Goal: Task Accomplishment & Management: Manage account settings

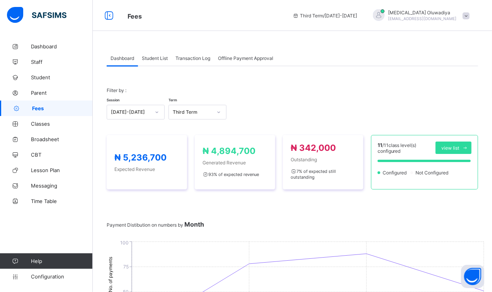
click at [154, 59] on span "Student List" at bounding box center [155, 58] width 26 height 6
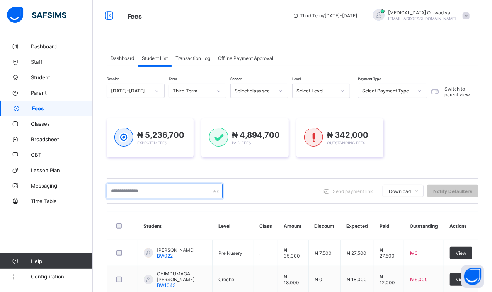
click at [149, 196] on input "text" at bounding box center [165, 191] width 116 height 15
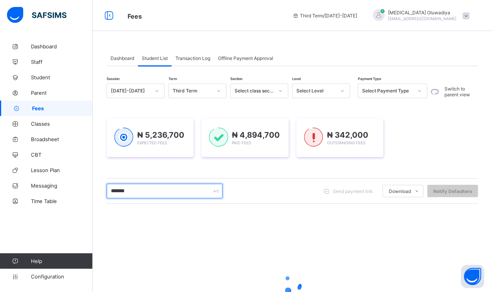
type input "**********"
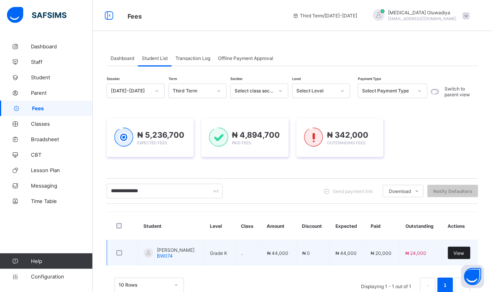
click at [464, 254] on span "View" at bounding box center [459, 253] width 11 height 6
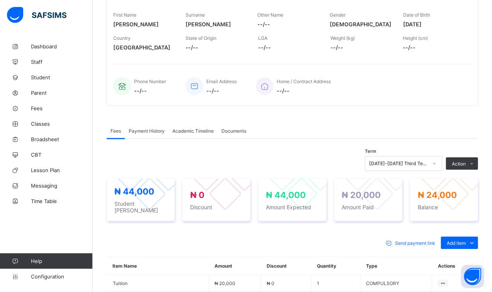
scroll to position [129, 0]
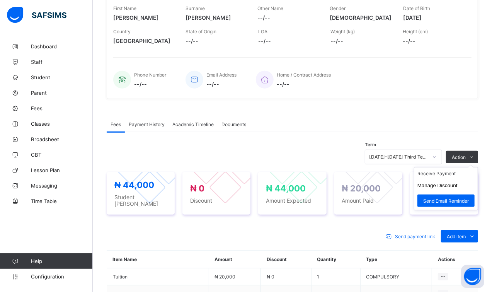
click at [475, 167] on ul "Receive Payment Manage Discount Send Email Reminder" at bounding box center [446, 188] width 64 height 43
click at [452, 171] on li "Receive Payment" at bounding box center [446, 173] width 63 height 12
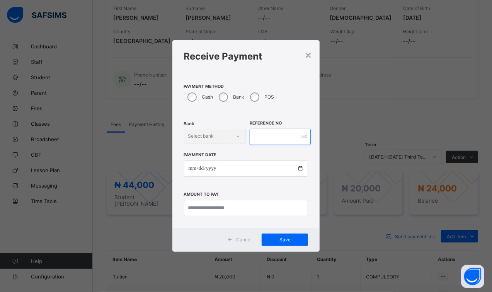
click at [280, 132] on input "text" at bounding box center [280, 137] width 61 height 16
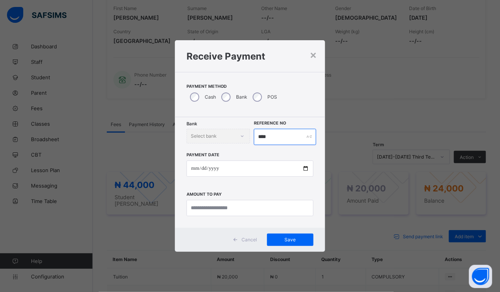
type input "****"
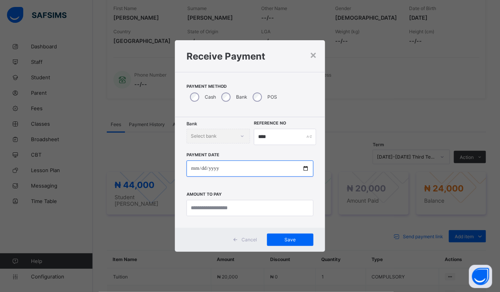
click at [195, 168] on input "date" at bounding box center [249, 169] width 127 height 16
type input "**********"
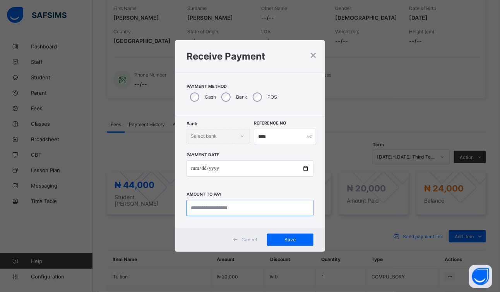
click at [226, 212] on input "currency" at bounding box center [249, 208] width 127 height 16
type input "********"
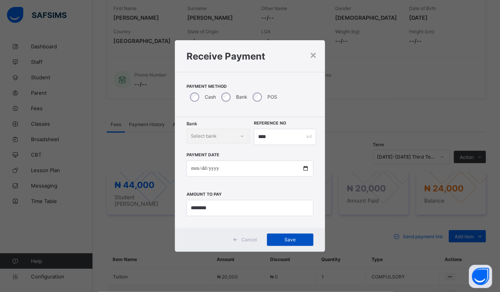
click at [293, 243] on div "Save" at bounding box center [290, 240] width 46 height 12
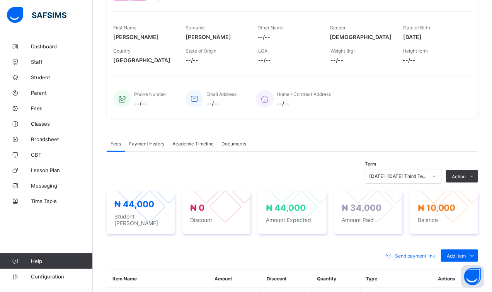
scroll to position [0, 0]
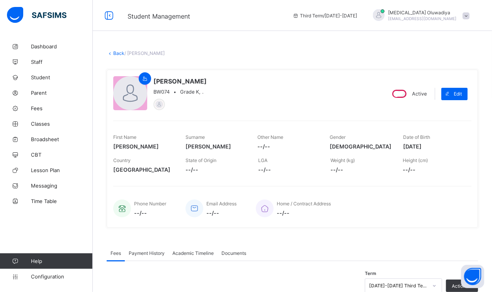
click at [113, 51] on link "Back" at bounding box center [118, 53] width 11 height 6
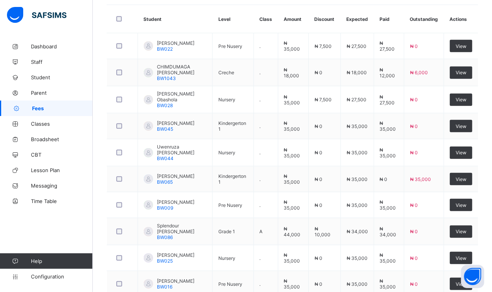
scroll to position [253, 0]
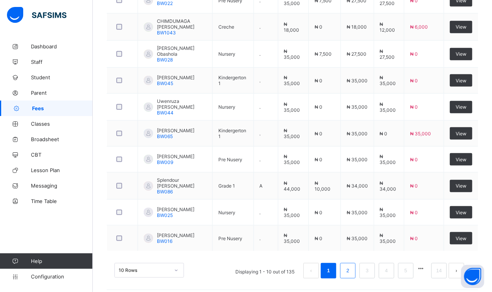
click at [356, 263] on li "2" at bounding box center [347, 270] width 15 height 15
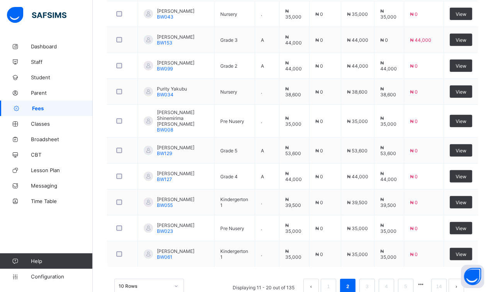
scroll to position [253, 0]
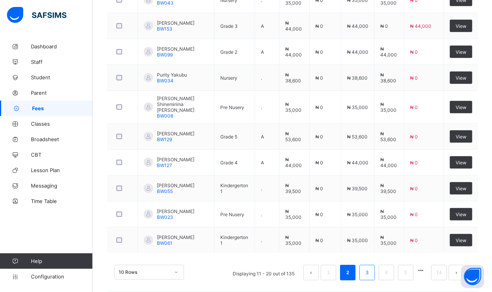
click at [371, 268] on link "3" at bounding box center [367, 273] width 7 height 10
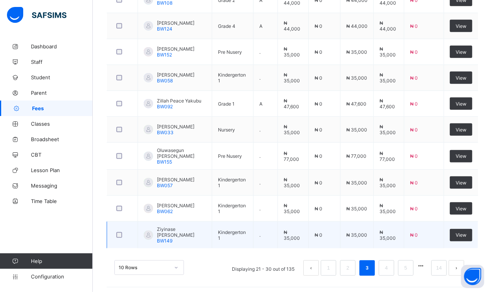
scroll to position [0, 0]
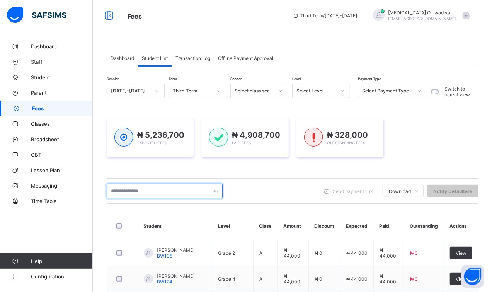
click at [159, 190] on input "text" at bounding box center [165, 191] width 116 height 15
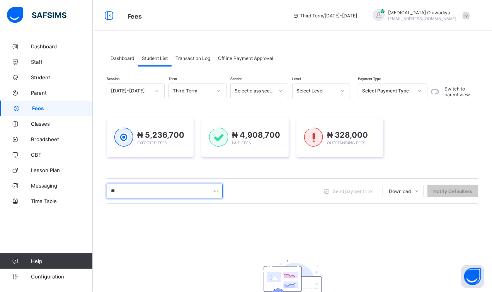
type input "*"
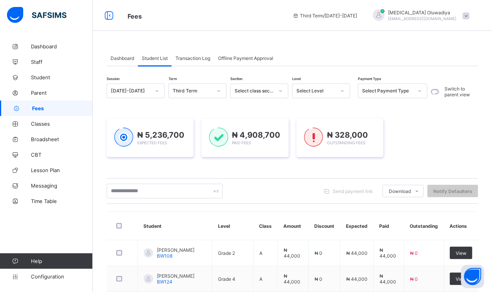
click at [282, 93] on icon at bounding box center [281, 91] width 5 height 8
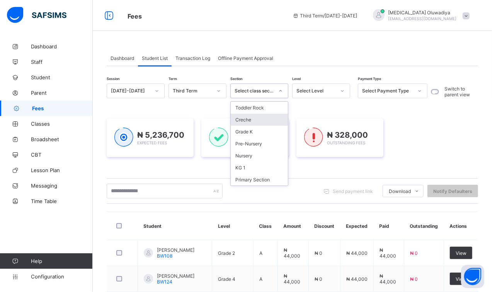
click at [269, 121] on div "Creche" at bounding box center [259, 120] width 57 height 12
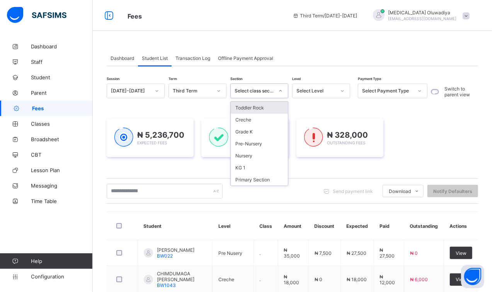
click at [279, 94] on div at bounding box center [280, 91] width 13 height 12
click at [265, 119] on div "Creche" at bounding box center [259, 120] width 57 height 12
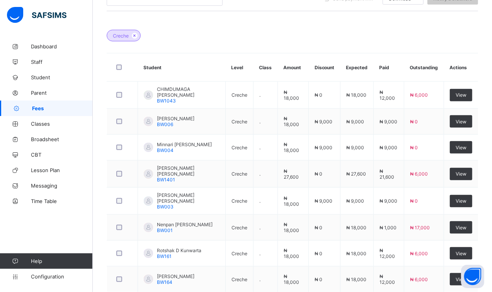
scroll to position [199, 0]
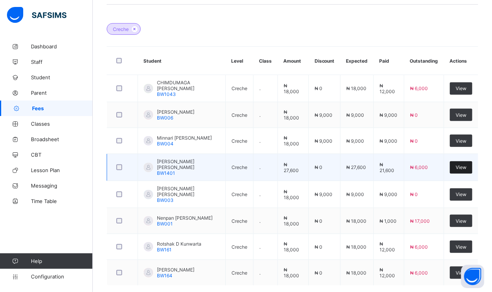
click at [464, 164] on span "View" at bounding box center [461, 167] width 11 height 6
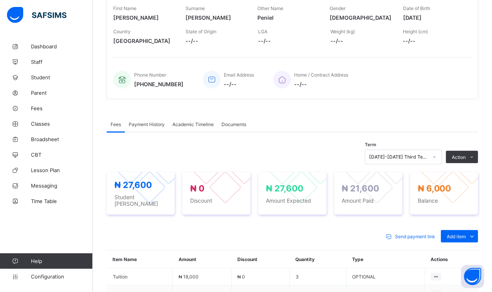
scroll to position [199, 0]
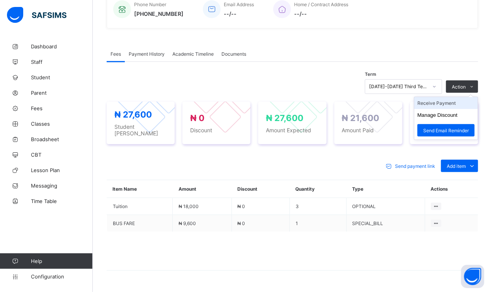
click at [456, 103] on li "Receive Payment" at bounding box center [446, 103] width 63 height 12
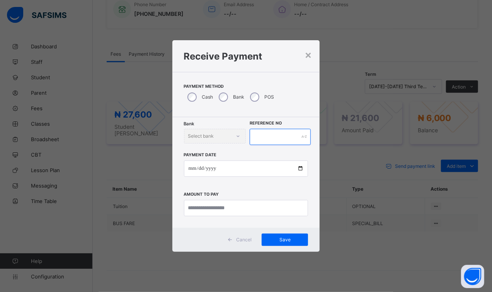
click at [269, 138] on input "text" at bounding box center [280, 137] width 61 height 16
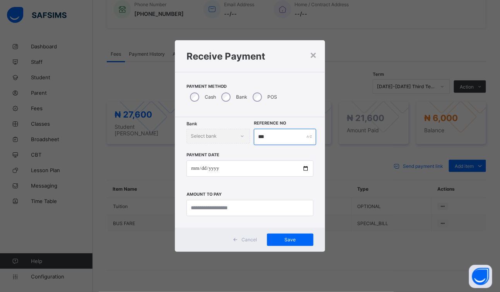
type input "***"
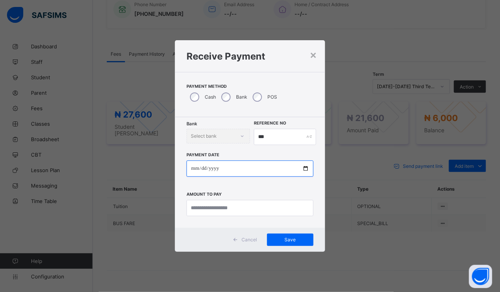
click at [194, 168] on input "date" at bounding box center [249, 169] width 127 height 16
type input "**********"
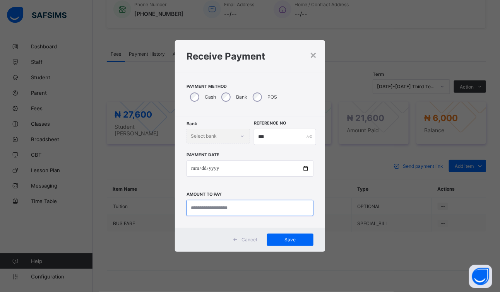
click at [225, 204] on input "currency" at bounding box center [249, 208] width 127 height 16
type input "*******"
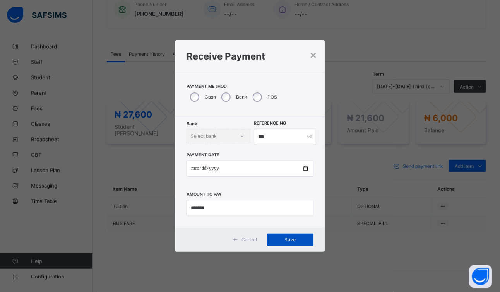
click at [300, 239] on span "Save" at bounding box center [290, 240] width 35 height 6
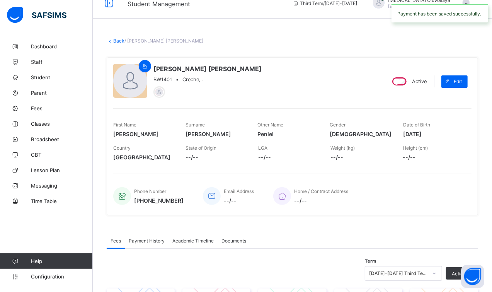
scroll to position [0, 0]
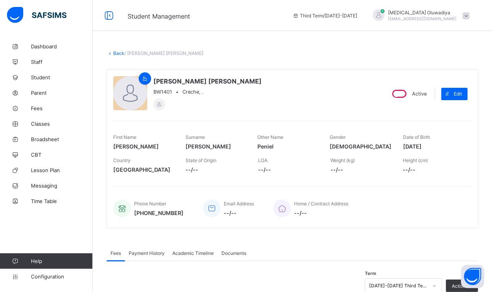
click at [116, 51] on link "Back" at bounding box center [118, 53] width 11 height 6
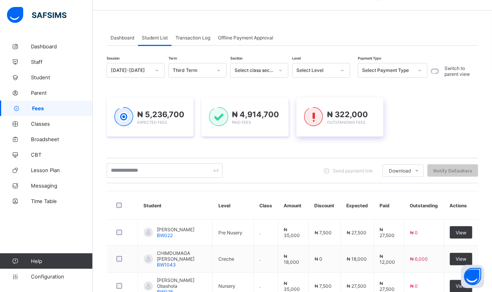
scroll to position [19, 0]
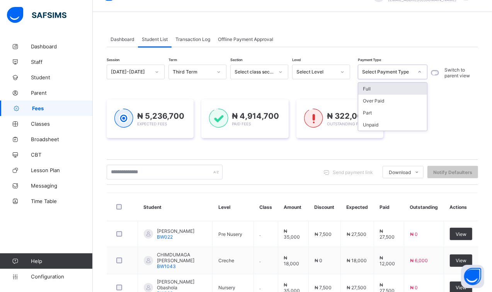
click at [420, 75] on icon at bounding box center [420, 72] width 5 height 8
click at [407, 124] on div "Unpaid" at bounding box center [393, 125] width 69 height 12
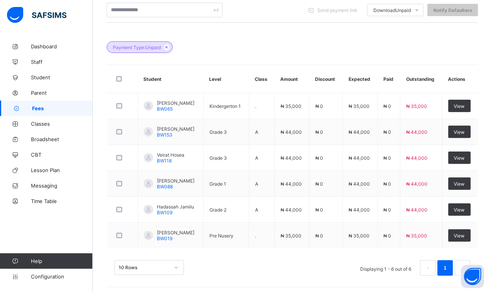
scroll to position [183, 0]
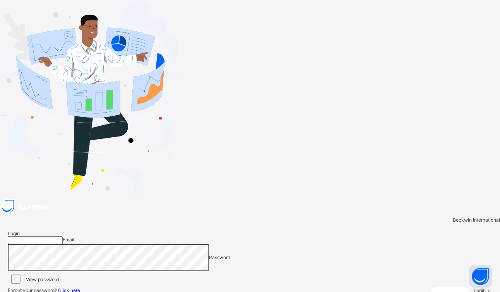
type input "**********"
click at [485, 287] on span at bounding box center [488, 290] width 7 height 6
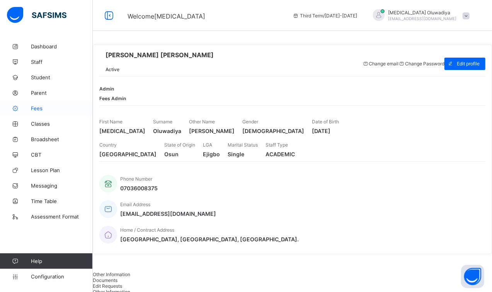
click at [46, 110] on span "Fees" at bounding box center [62, 108] width 62 height 6
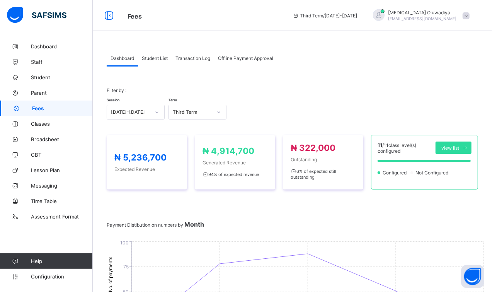
click at [145, 60] on span "Student List" at bounding box center [155, 58] width 26 height 6
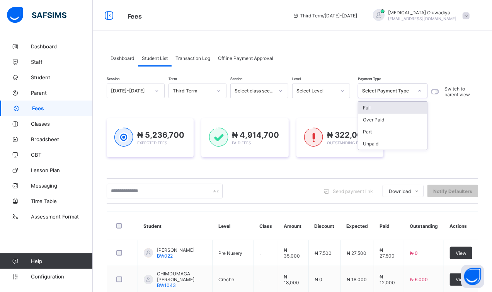
click at [422, 93] on icon at bounding box center [420, 91] width 5 height 8
click at [393, 146] on div "Unpaid" at bounding box center [393, 144] width 69 height 12
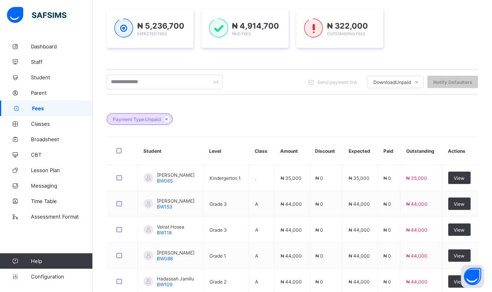
scroll to position [122, 0]
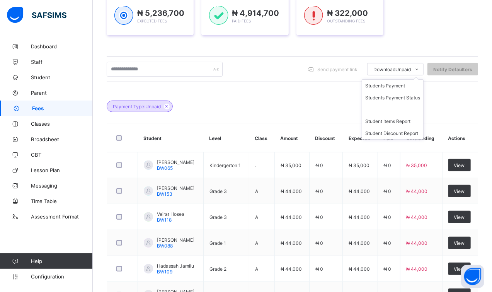
click at [408, 79] on ul "Students Payment Students Payment Status Student Items Report Student Discount …" at bounding box center [393, 109] width 62 height 60
click at [396, 67] on span "Download Unpaid" at bounding box center [393, 70] width 38 height 6
click at [420, 70] on icon at bounding box center [418, 69] width 6 height 5
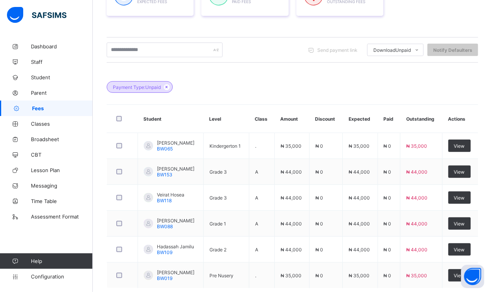
scroll to position [183, 0]
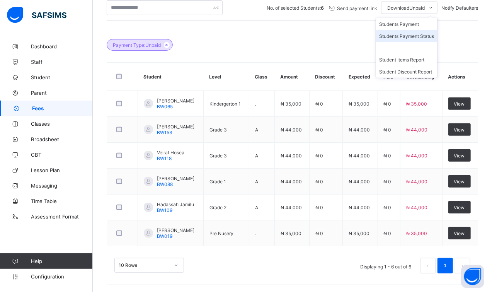
click at [401, 32] on li "Students Payment Status" at bounding box center [406, 36] width 61 height 12
click at [408, 22] on li "Students Payment" at bounding box center [406, 24] width 61 height 12
